Goal: Check status: Check status

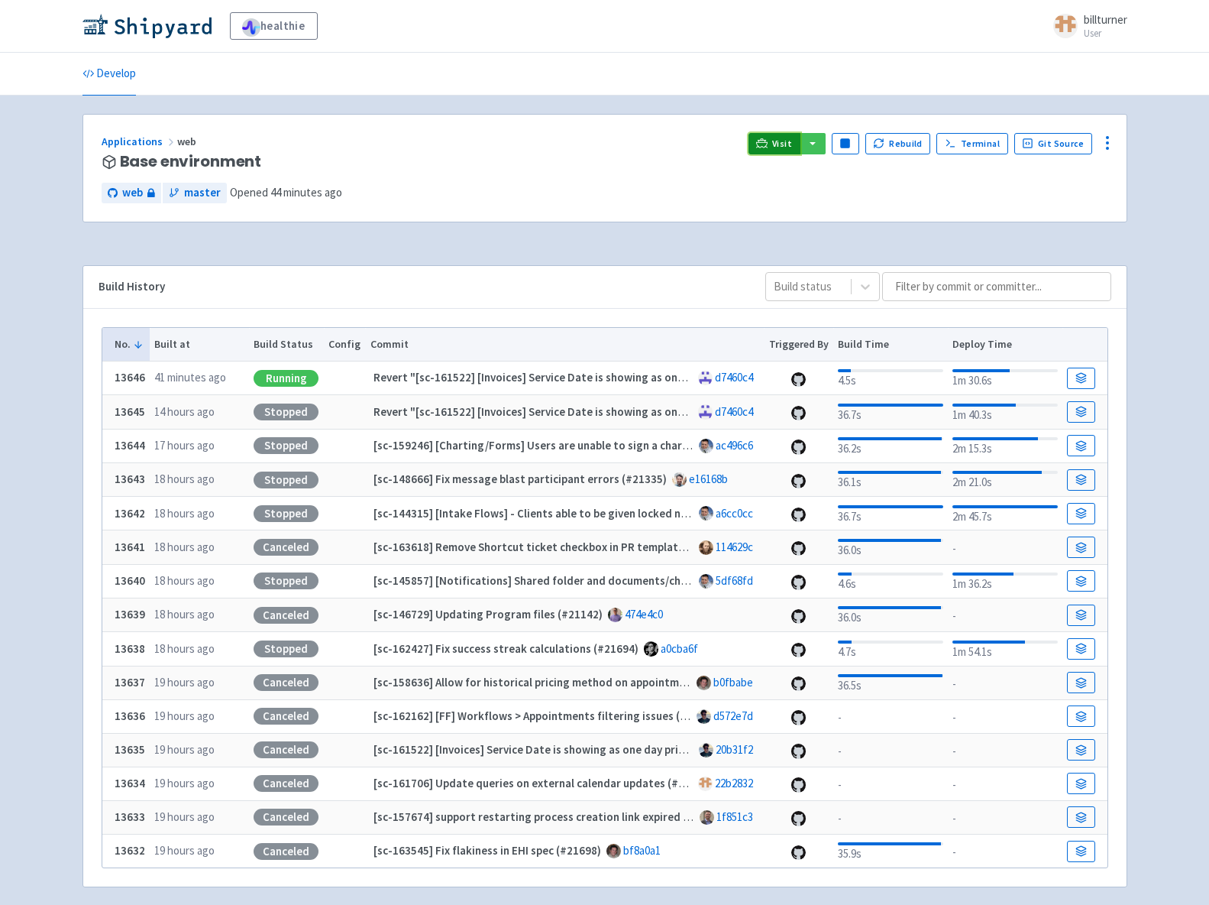
click at [775, 135] on link "Visit" at bounding box center [775, 143] width 52 height 21
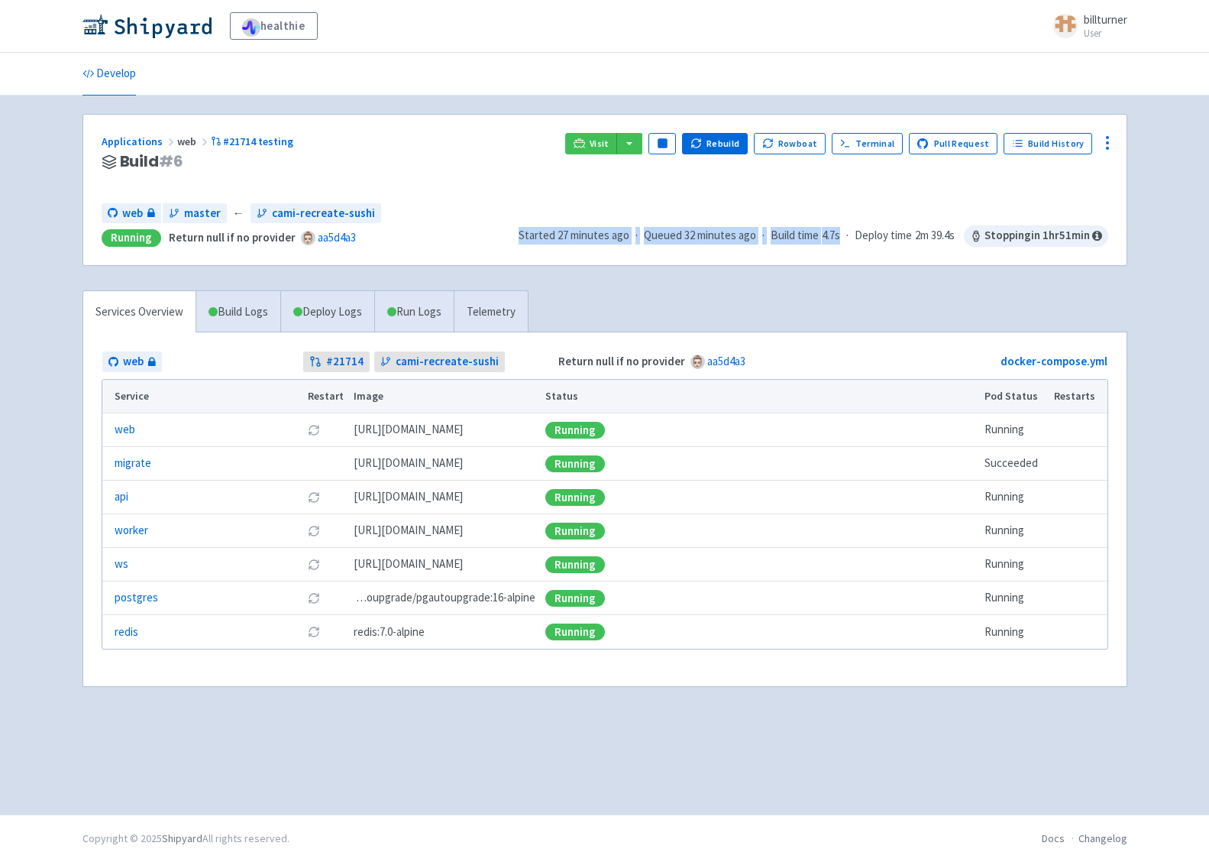
drag, startPoint x: 500, startPoint y: 236, endPoint x: 842, endPoint y: 263, distance: 342.5
click at [839, 261] on div "Applications web #21714 testing Build # 6 Visit Pause Rebuild Rowboat Terminal …" at bounding box center [605, 190] width 1044 height 151
click at [844, 265] on div "Applications web #21714 testing Build # 6 Visit Pause Rebuild Rowboat Terminal …" at bounding box center [605, 190] width 1045 height 152
drag, startPoint x: 882, startPoint y: 260, endPoint x: 558, endPoint y: 238, distance: 323.9
click at [565, 239] on div "Applications web #21714 testing Build # 6 Visit Pause Rebuild Rowboat Terminal …" at bounding box center [605, 190] width 1044 height 151
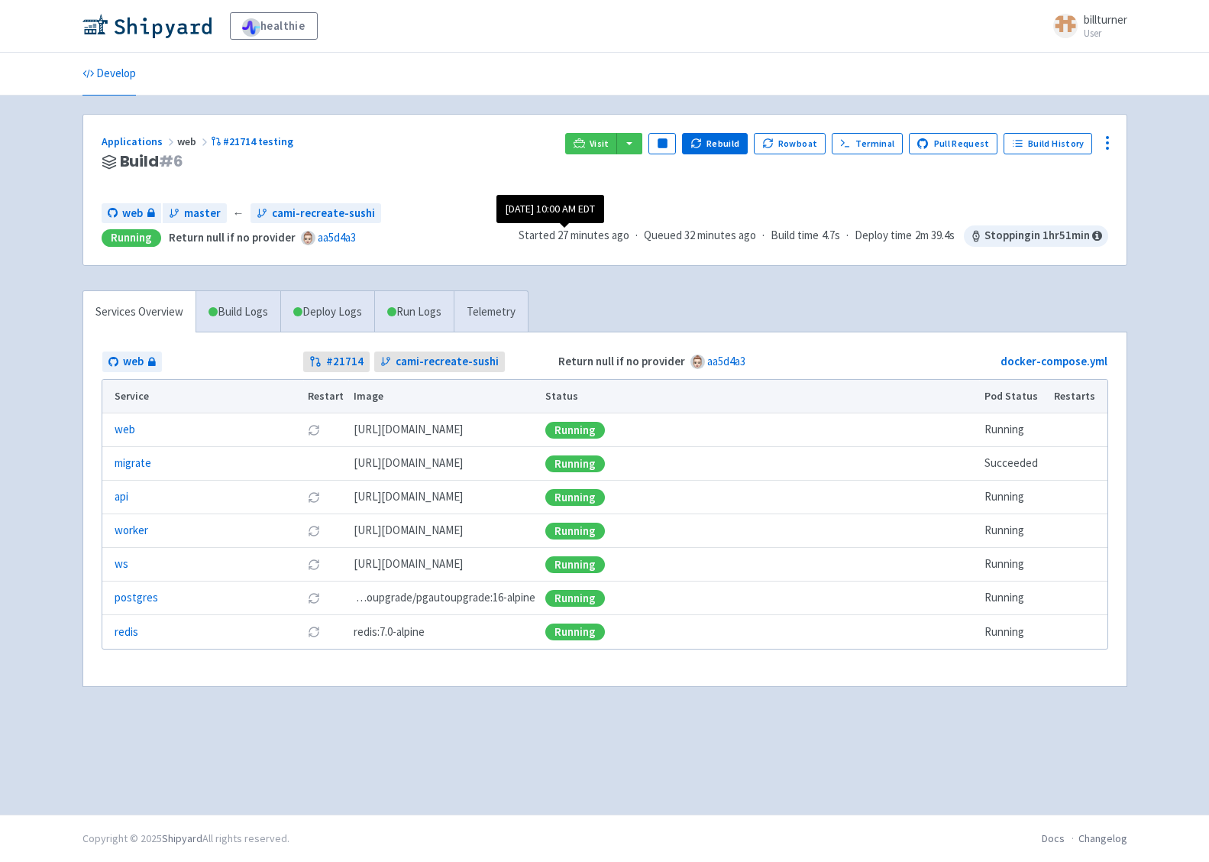
click at [537, 243] on span "Started 27 minutes ago" at bounding box center [574, 236] width 111 height 18
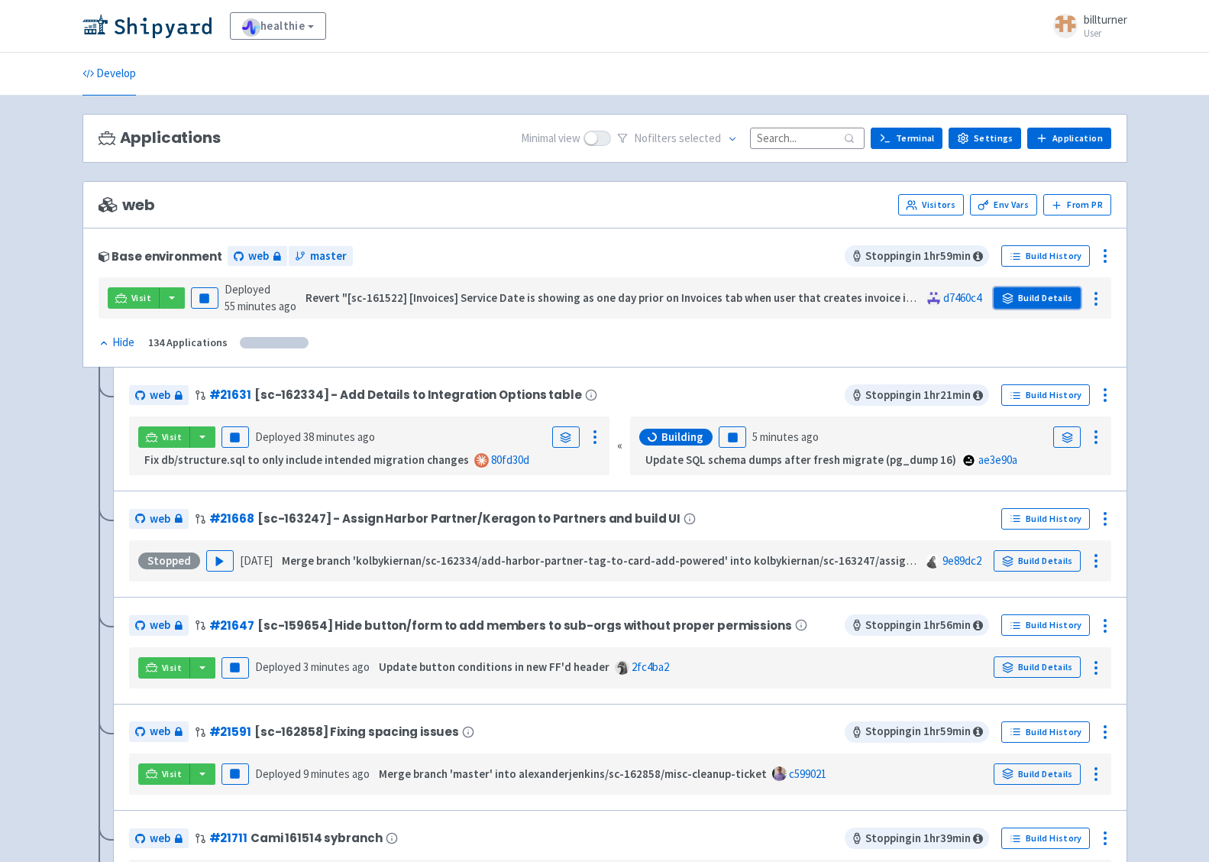
click at [1016, 300] on link "Build Details" at bounding box center [1037, 297] width 87 height 21
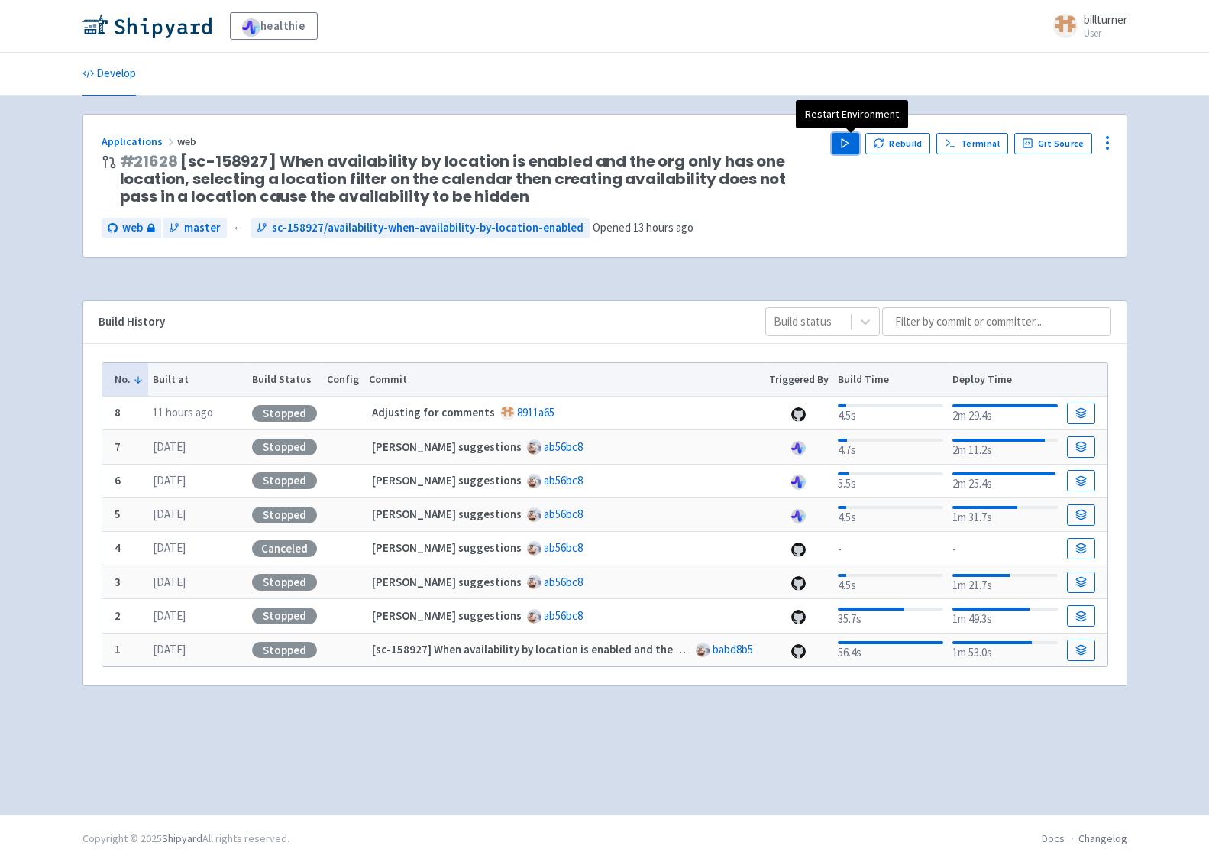
click at [842, 138] on button "Play" at bounding box center [846, 143] width 28 height 21
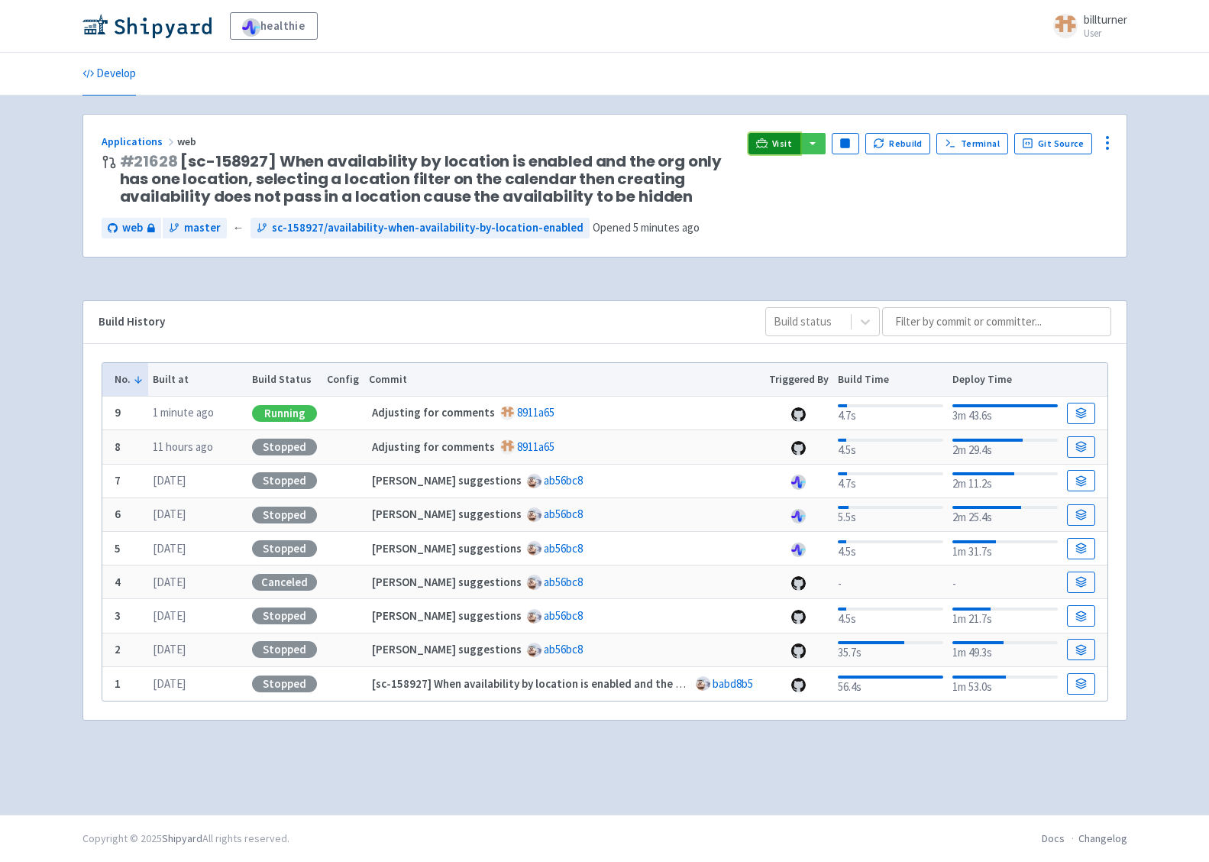
click at [777, 138] on link "Visit" at bounding box center [775, 143] width 52 height 21
